Goal: Information Seeking & Learning: Learn about a topic

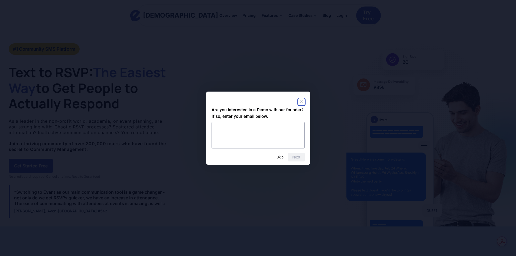
click at [303, 103] on icon "Close" at bounding box center [301, 102] width 3 height 3
click at [300, 100] on rect "Close" at bounding box center [302, 102] width 7 height 7
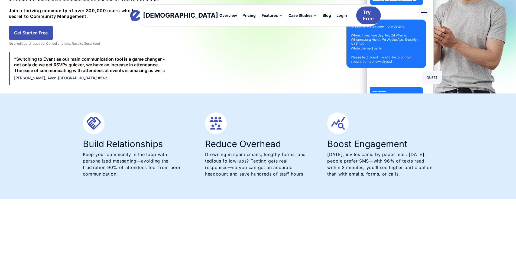
scroll to position [136, 0]
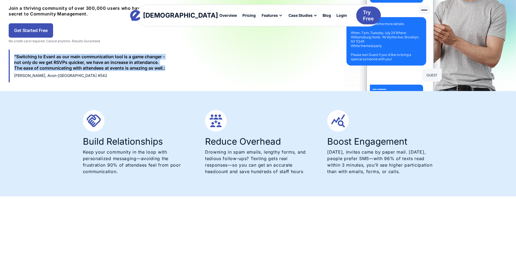
drag, startPoint x: 242, startPoint y: 67, endPoint x: 90, endPoint y: 54, distance: 152.4
click at [90, 54] on div "“Switching to Evant as our main communication tool is a game changer - not only…" at bounding box center [90, 66] width 163 height 33
click at [91, 56] on div "“Switching to Evant as our main communication tool is a game changer - not only…" at bounding box center [90, 62] width 153 height 17
drag, startPoint x: 101, startPoint y: 57, endPoint x: 238, endPoint y: 69, distance: 137.4
click at [167, 69] on div "“Switching to Evant as our main communication tool is a game changer - not only…" at bounding box center [90, 62] width 153 height 17
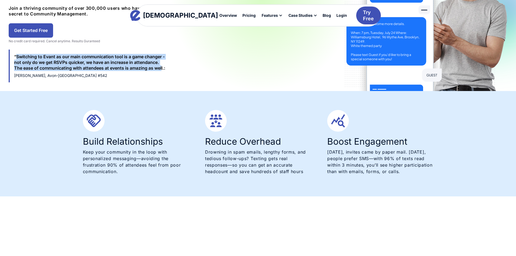
copy div "Switching to Evant as our main communication tool is a game changer - not only …"
drag, startPoint x: 92, startPoint y: 56, endPoint x: 240, endPoint y: 67, distance: 148.9
click at [167, 67] on div "“Switching to Evant as our main communication tool is a game changer - not only…" at bounding box center [90, 62] width 153 height 17
copy div "Switching to Evant as our main communication tool is a game changer - not only …"
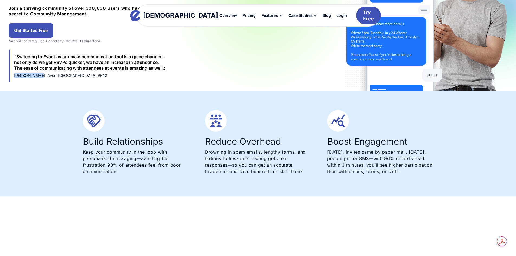
drag, startPoint x: 89, startPoint y: 75, endPoint x: 115, endPoint y: 75, distance: 25.5
click at [115, 75] on div "[PERSON_NAME], Avon-[GEOGRAPHIC_DATA] #542" at bounding box center [90, 75] width 153 height 5
copy div "Mike Simmons"
drag, startPoint x: 163, startPoint y: 74, endPoint x: 119, endPoint y: 76, distance: 44.0
click at [119, 76] on div "[PERSON_NAME], Avon-[GEOGRAPHIC_DATA] #542" at bounding box center [90, 75] width 153 height 5
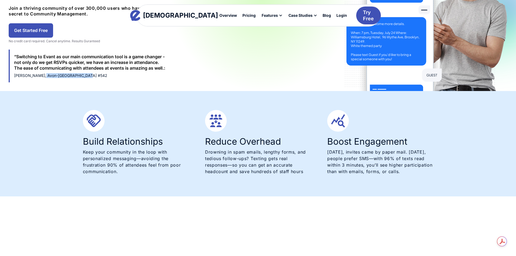
copy div "Avon-Miami Lodge #542"
drag, startPoint x: 165, startPoint y: 142, endPoint x: 83, endPoint y: 140, distance: 82.4
click at [83, 140] on h3 "Build Relationships" at bounding box center [136, 141] width 106 height 9
copy h3 "Build Relationships"
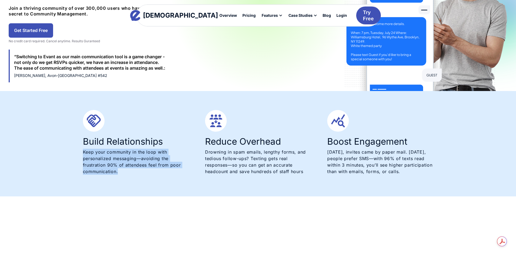
drag, startPoint x: 94, startPoint y: 168, endPoint x: 79, endPoint y: 151, distance: 22.5
click at [79, 151] on div "Build Relationships Keep your community in the loop with personalized messaging…" at bounding box center [258, 143] width 366 height 105
copy p "Keep your community in the loop with personalized messaging—avoiding the frustr…"
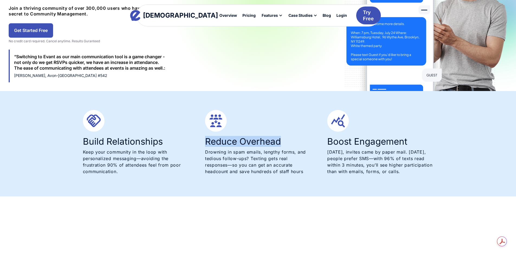
drag, startPoint x: 284, startPoint y: 143, endPoint x: 206, endPoint y: 139, distance: 79.0
click at [206, 139] on h3 "Reduce Overhead" at bounding box center [258, 141] width 106 height 9
copy h3 "Reduce Overhead"
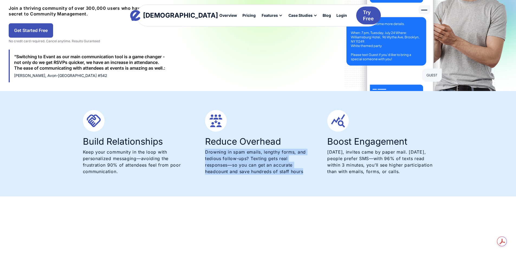
drag, startPoint x: 306, startPoint y: 172, endPoint x: 202, endPoint y: 154, distance: 105.9
click at [202, 154] on div "Build Relationships Keep your community in the loop with personalized messaging…" at bounding box center [258, 144] width 351 height 68
copy p "Drowning in spam emails, lengthy forms, and tedious follow-ups? Texting gets re…"
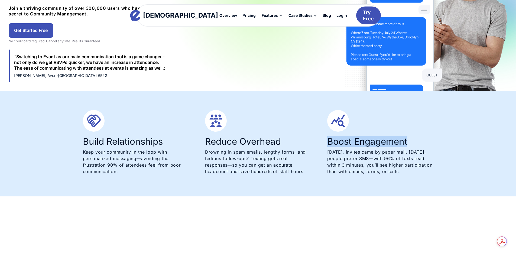
drag, startPoint x: 411, startPoint y: 139, endPoint x: 329, endPoint y: 140, distance: 82.2
click at [329, 140] on h3 "Boost Engagement" at bounding box center [381, 141] width 106 height 9
copy h3 "Boost Engagement"
drag, startPoint x: 435, startPoint y: 172, endPoint x: 325, endPoint y: 154, distance: 112.2
click at [325, 154] on div "Build Relationships Keep your community in the loop with personalized messaging…" at bounding box center [258, 143] width 366 height 105
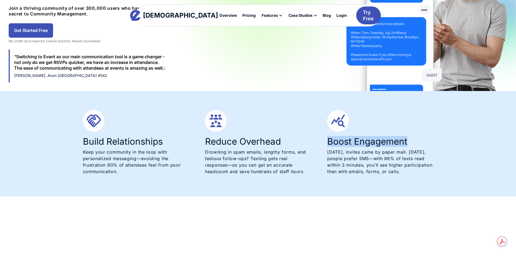
copy p "[DATE], invites came by paper mail. [DATE], people prefer SMS—with 96% of texts…"
